Goal: Find specific page/section: Find specific page/section

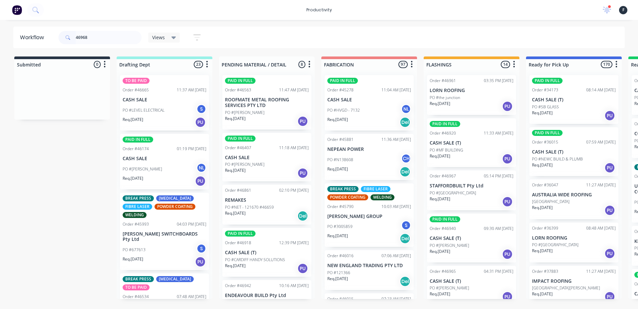
drag, startPoint x: 106, startPoint y: 36, endPoint x: 0, endPoint y: 36, distance: 106.3
click at [0, 36] on div "Workflow 46968 Views Save new view None (Default) edit Nilesh edit Production e…" at bounding box center [319, 38] width 638 height 22
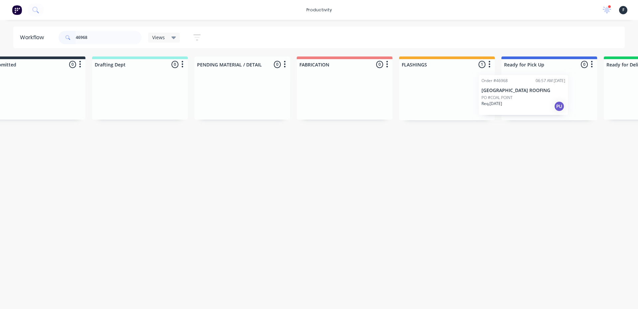
scroll to position [0, 37]
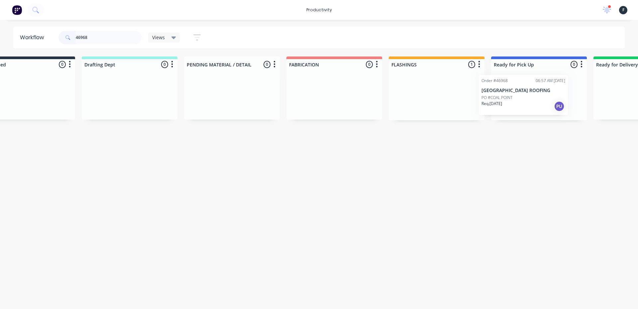
drag, startPoint x: 452, startPoint y: 96, endPoint x: 507, endPoint y: 96, distance: 54.8
click at [507, 96] on div "Submitted 0 Sort By Created date Required date Order number Customer name Most …" at bounding box center [514, 88] width 1108 height 64
type input "46968"
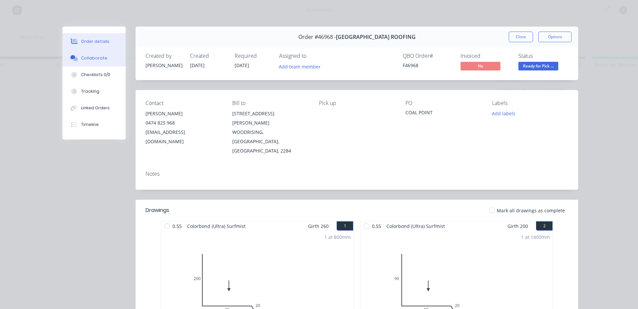
click at [112, 54] on button "Collaborate" at bounding box center [93, 58] width 63 height 17
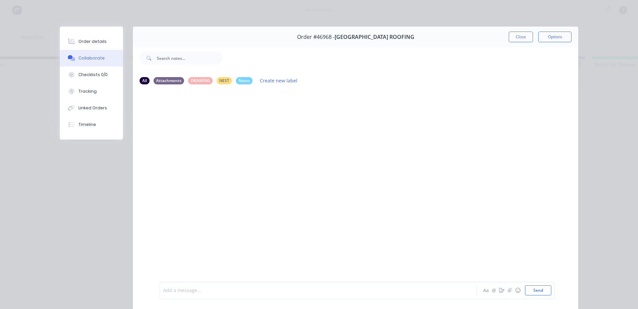
click at [197, 287] on div at bounding box center [308, 290] width 291 height 7
click at [522, 35] on button "Close" at bounding box center [521, 37] width 24 height 11
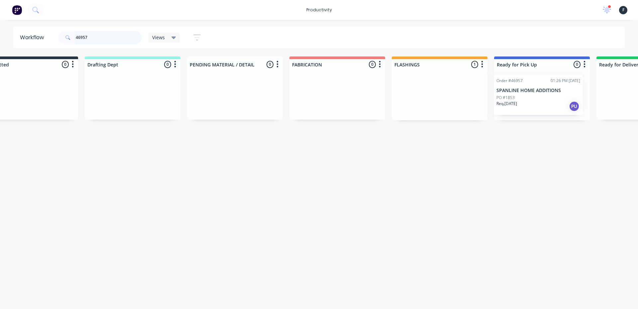
scroll to position [0, 46]
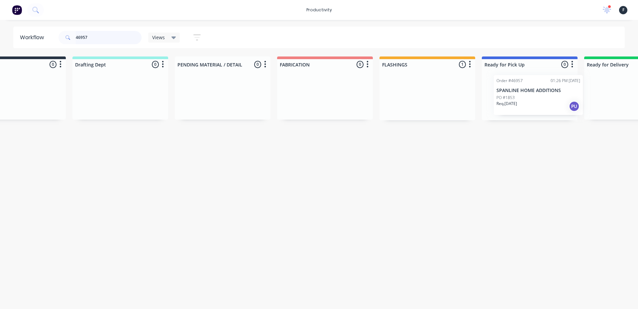
drag, startPoint x: 469, startPoint y: 99, endPoint x: 544, endPoint y: 99, distance: 75.4
click at [544, 99] on div "Submitted 0 Sort By Created date Required date Order number Customer name Most …" at bounding box center [504, 88] width 1108 height 64
type input "46957"
click at [541, 98] on div at bounding box center [528, 95] width 96 height 51
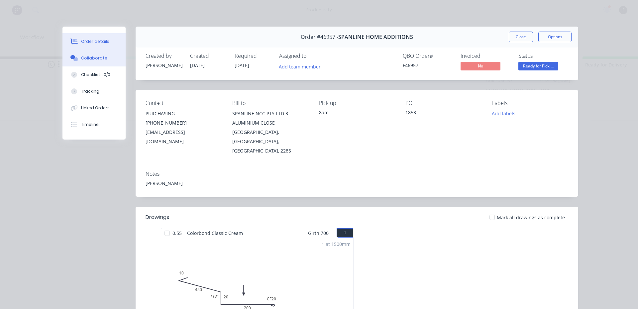
click at [119, 61] on button "Collaborate" at bounding box center [93, 58] width 63 height 17
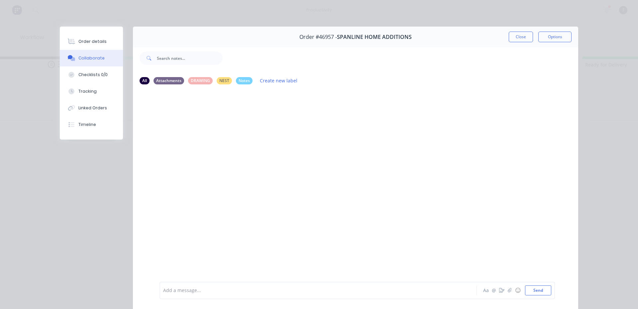
click at [193, 293] on div at bounding box center [308, 290] width 291 height 7
click at [517, 41] on button "Close" at bounding box center [521, 37] width 24 height 11
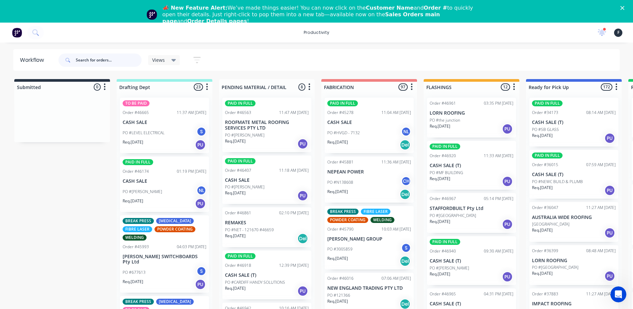
click at [91, 56] on input "text" at bounding box center [109, 59] width 66 height 13
type input "46872"
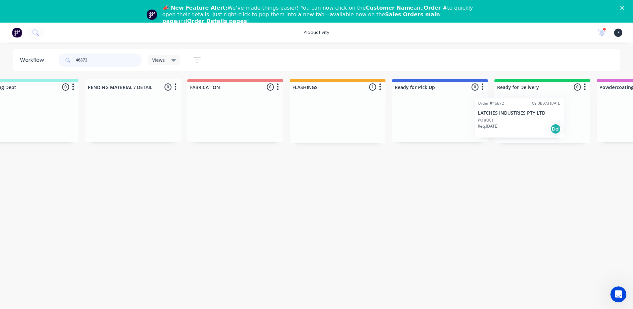
drag, startPoint x: 456, startPoint y: 126, endPoint x: 506, endPoint y: 126, distance: 49.8
click at [506, 126] on div "Submitted 0 Sort By Created date Required date Order number Customer name Most …" at bounding box center [415, 111] width 1108 height 64
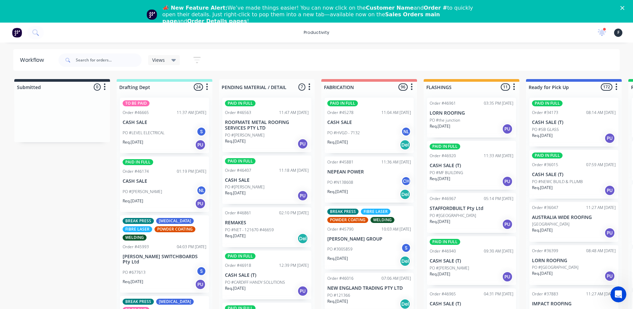
click at [75, 57] on span at bounding box center [66, 59] width 17 height 13
click at [76, 57] on input "text" at bounding box center [109, 59] width 66 height 13
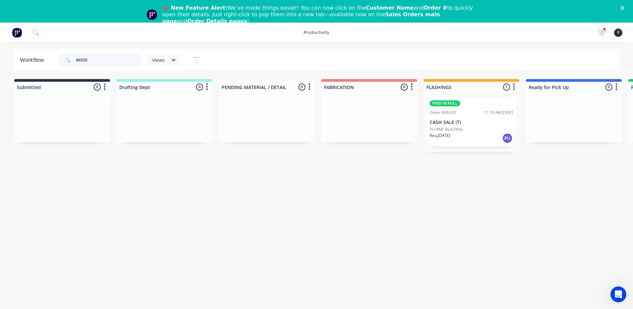
type input "46920"
click at [463, 131] on p "PO #MF BUILDING" at bounding box center [447, 130] width 34 height 6
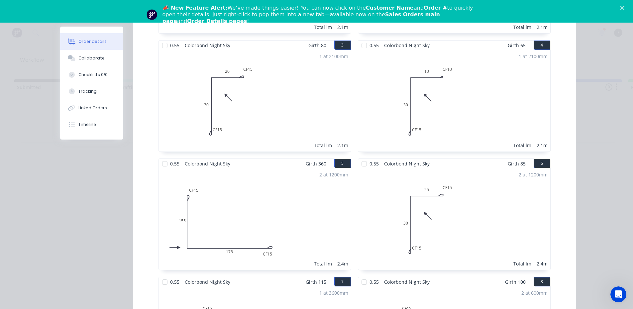
scroll to position [366, 0]
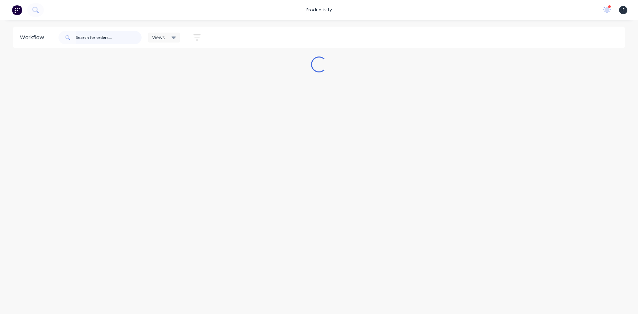
click at [84, 37] on input "text" at bounding box center [109, 37] width 66 height 13
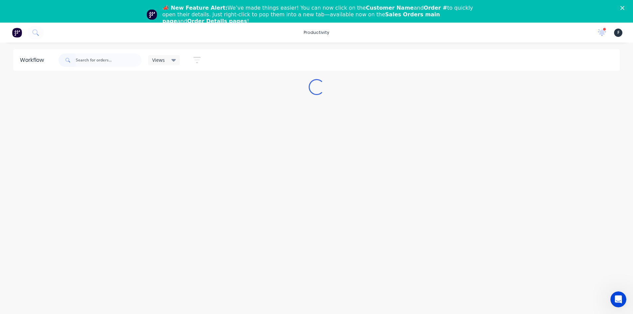
click at [624, 10] on polygon "Close" at bounding box center [622, 8] width 4 height 4
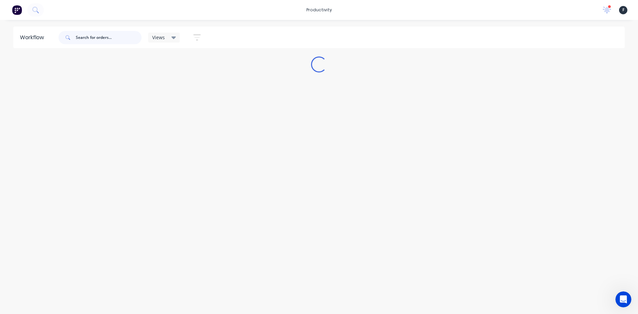
click at [113, 35] on input "text" at bounding box center [109, 37] width 66 height 13
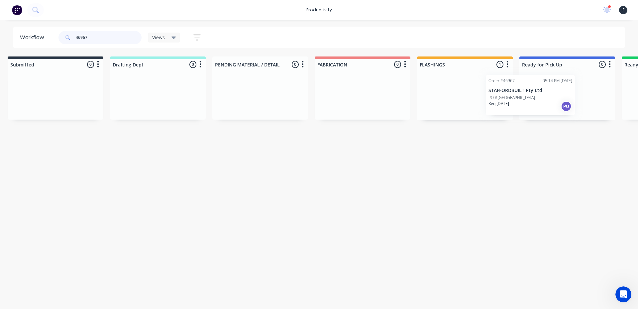
drag, startPoint x: 478, startPoint y: 110, endPoint x: 544, endPoint y: 110, distance: 66.1
click at [544, 110] on div "Submitted 0 Sort By Created date Required date Order number Customer name Most …" at bounding box center [542, 88] width 1108 height 64
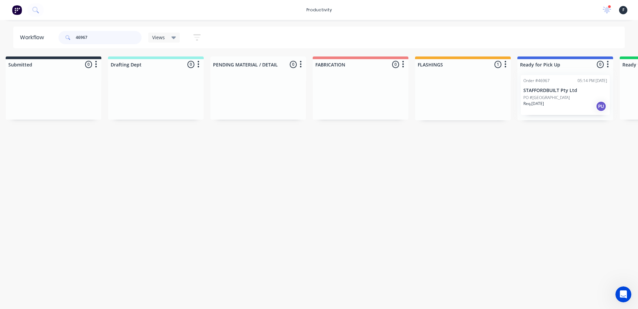
type input "46967"
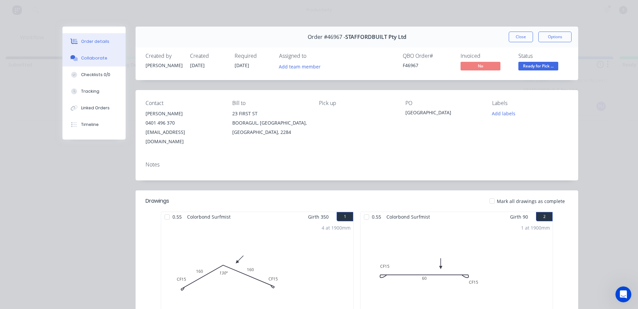
click at [69, 61] on button "Collaborate" at bounding box center [93, 58] width 63 height 17
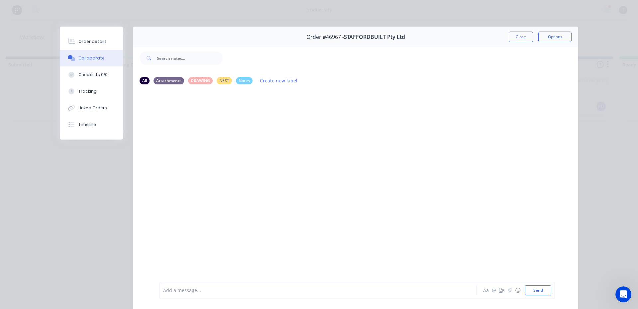
click at [190, 295] on div "Add a message..." at bounding box center [308, 290] width 291 height 10
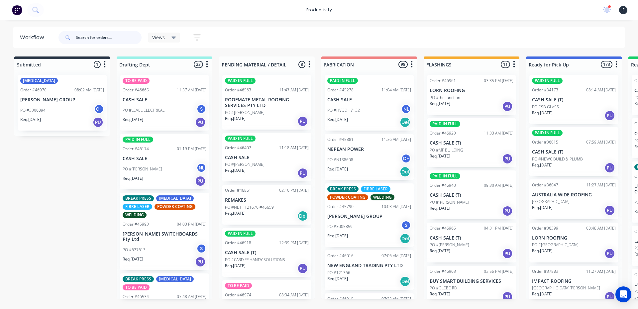
click at [102, 33] on input "text" at bounding box center [109, 37] width 66 height 13
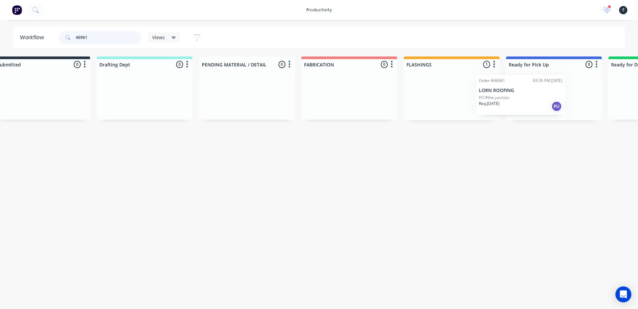
scroll to position [0, 29]
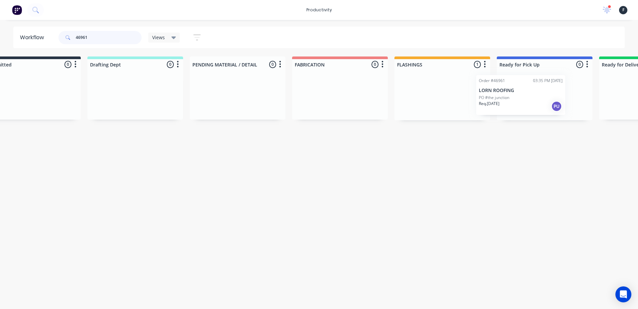
drag, startPoint x: 455, startPoint y: 102, endPoint x: 512, endPoint y: 102, distance: 56.8
click at [512, 102] on div "Submitted 0 Sort By Created date Required date Order number Customer name Most …" at bounding box center [520, 88] width 1108 height 64
type input "46961"
click at [512, 102] on div at bounding box center [545, 95] width 96 height 51
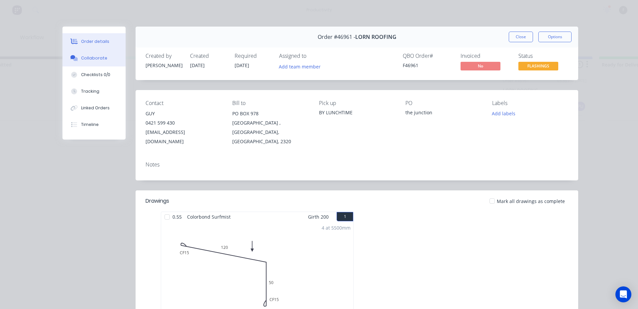
click at [83, 58] on div "Collaborate" at bounding box center [94, 58] width 26 height 6
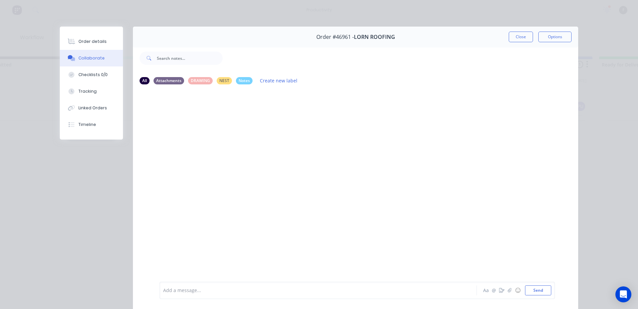
click at [210, 294] on div "Add a message..." at bounding box center [308, 290] width 291 height 10
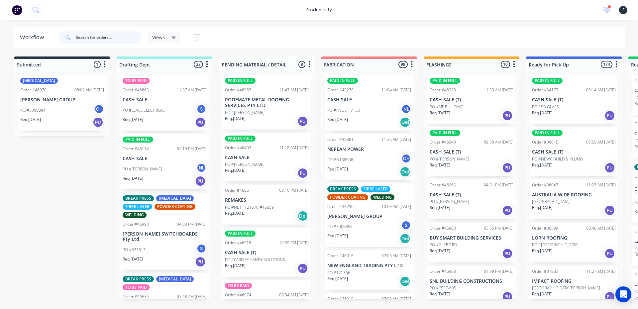
click at [110, 41] on input "text" at bounding box center [109, 37] width 66 height 13
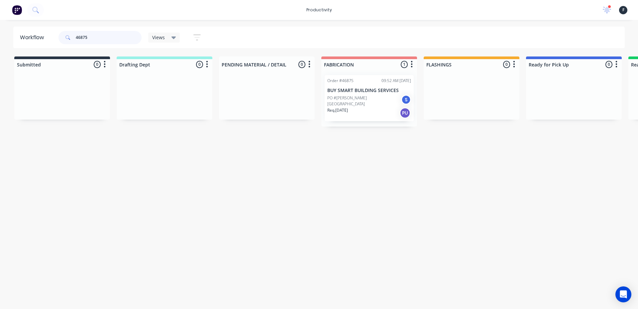
type input "46875"
click at [382, 110] on div "Req. 15/08/25 PU" at bounding box center [369, 112] width 84 height 11
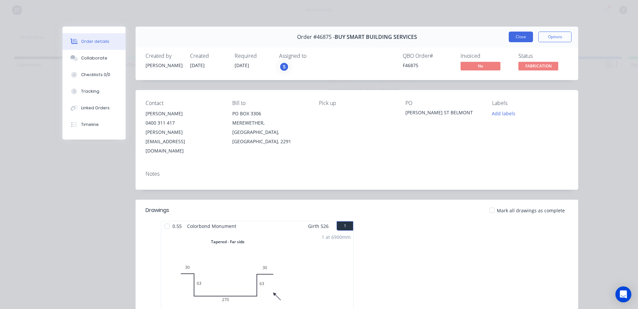
click at [509, 37] on button "Close" at bounding box center [521, 37] width 24 height 11
